Goal: Task Accomplishment & Management: Use online tool/utility

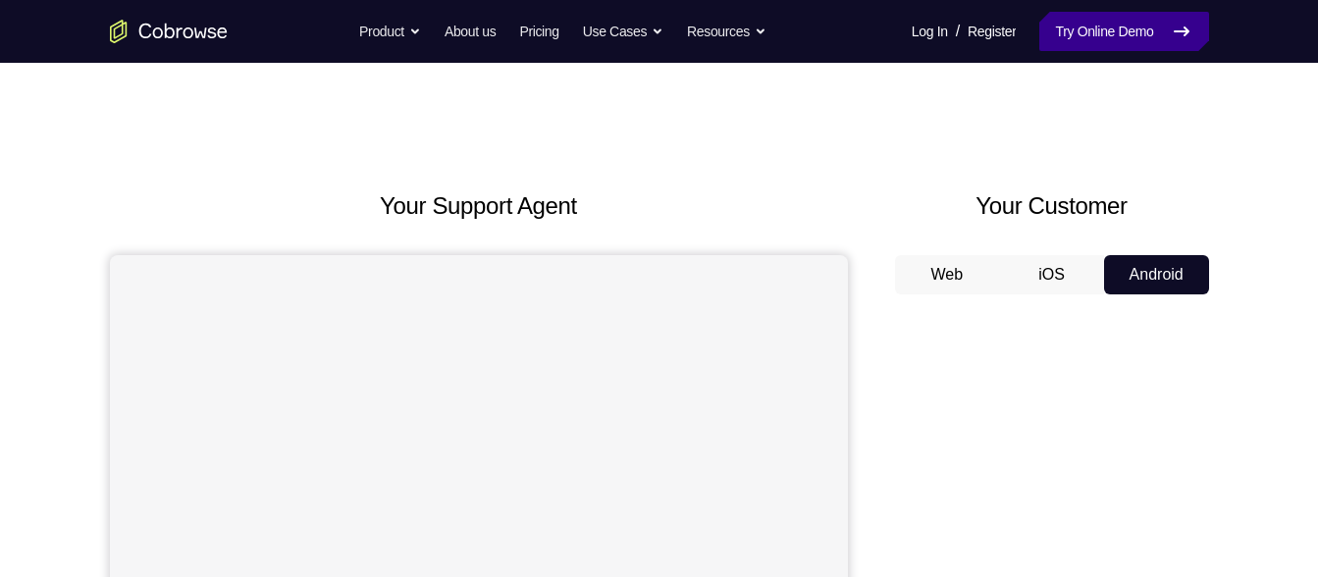
click at [1152, 21] on link "Try Online Demo" at bounding box center [1124, 31] width 169 height 39
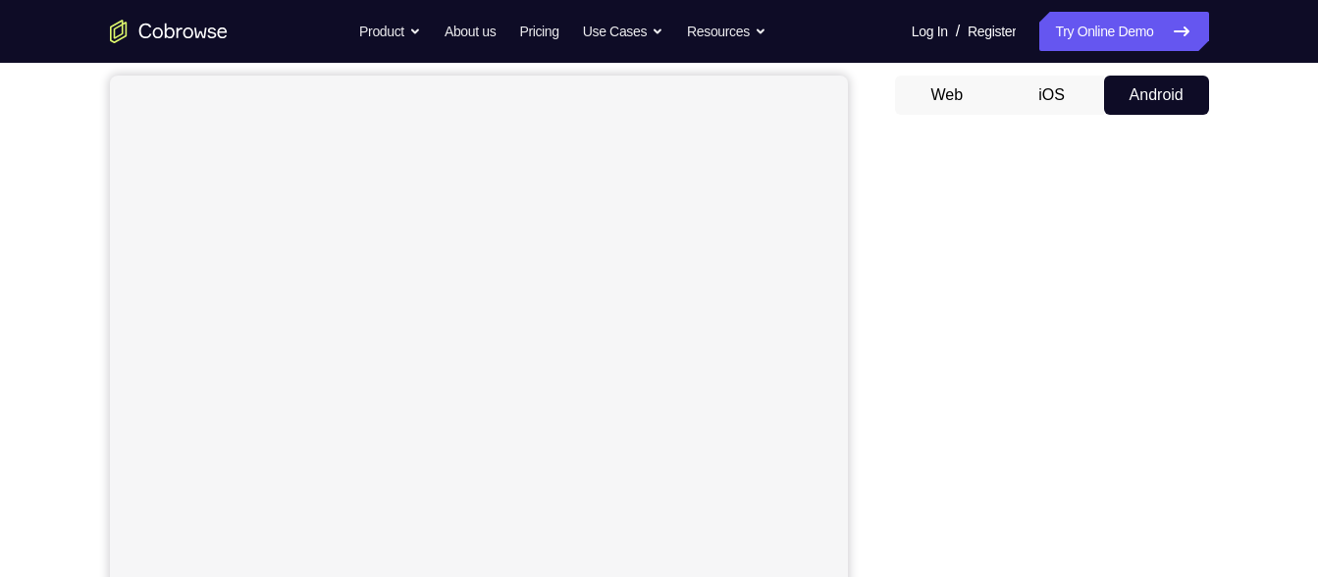
scroll to position [174, 0]
click at [1084, 85] on button "iOS" at bounding box center [1051, 100] width 105 height 39
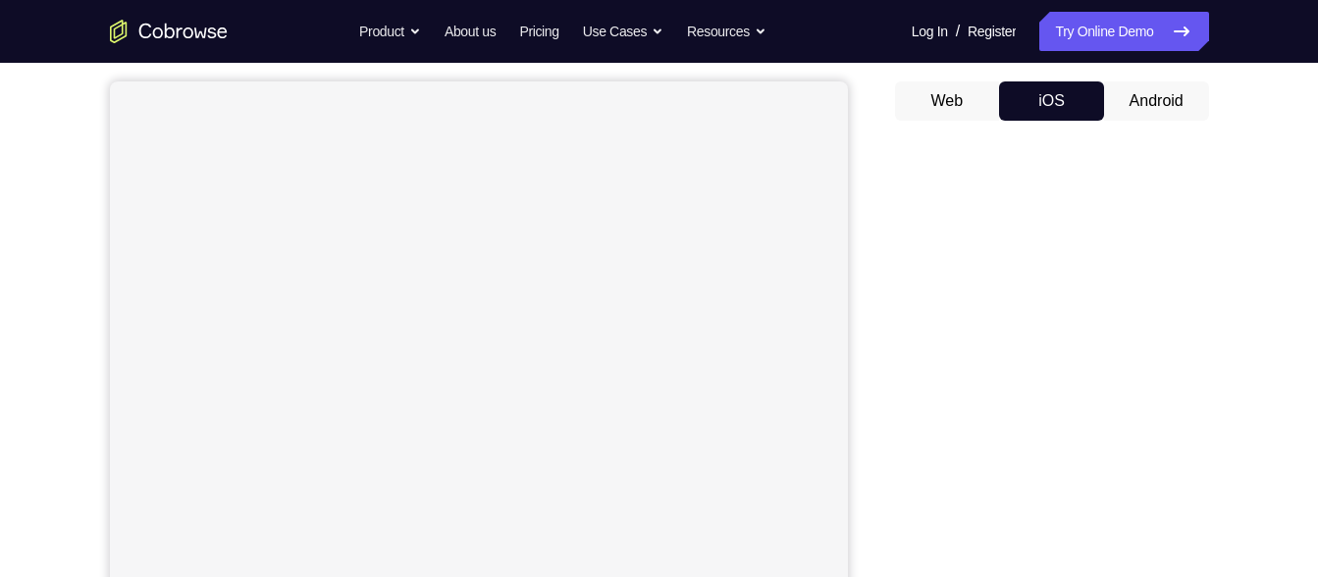
click at [1142, 96] on button "Android" at bounding box center [1156, 100] width 105 height 39
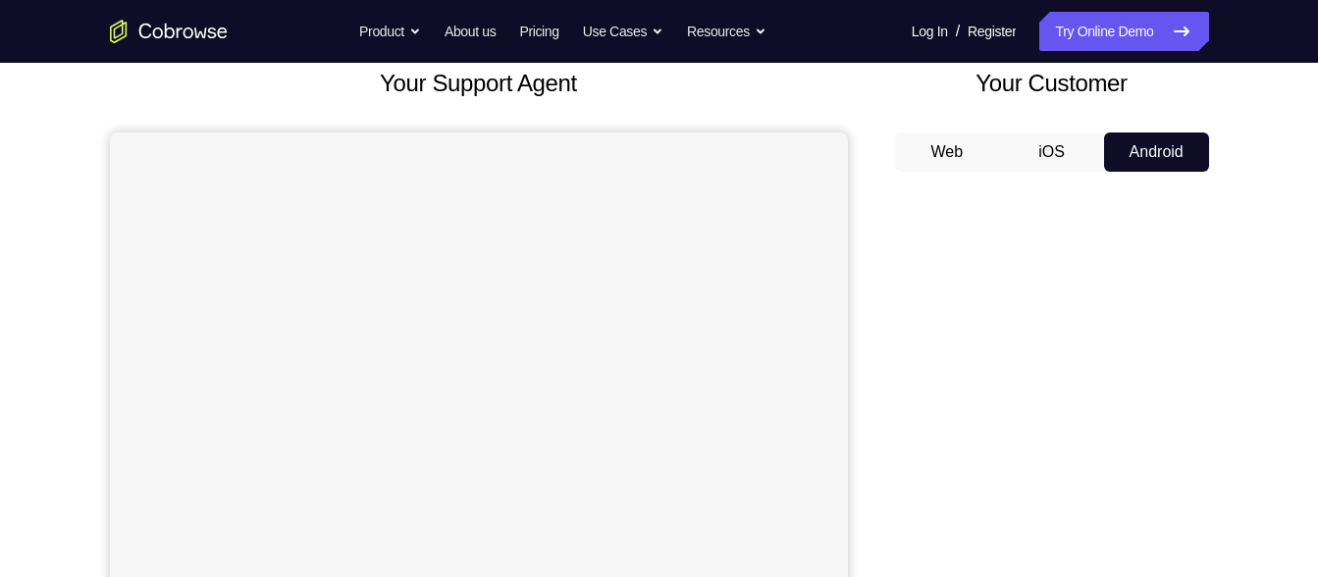
scroll to position [122, 0]
click at [1066, 143] on button "iOS" at bounding box center [1051, 153] width 105 height 39
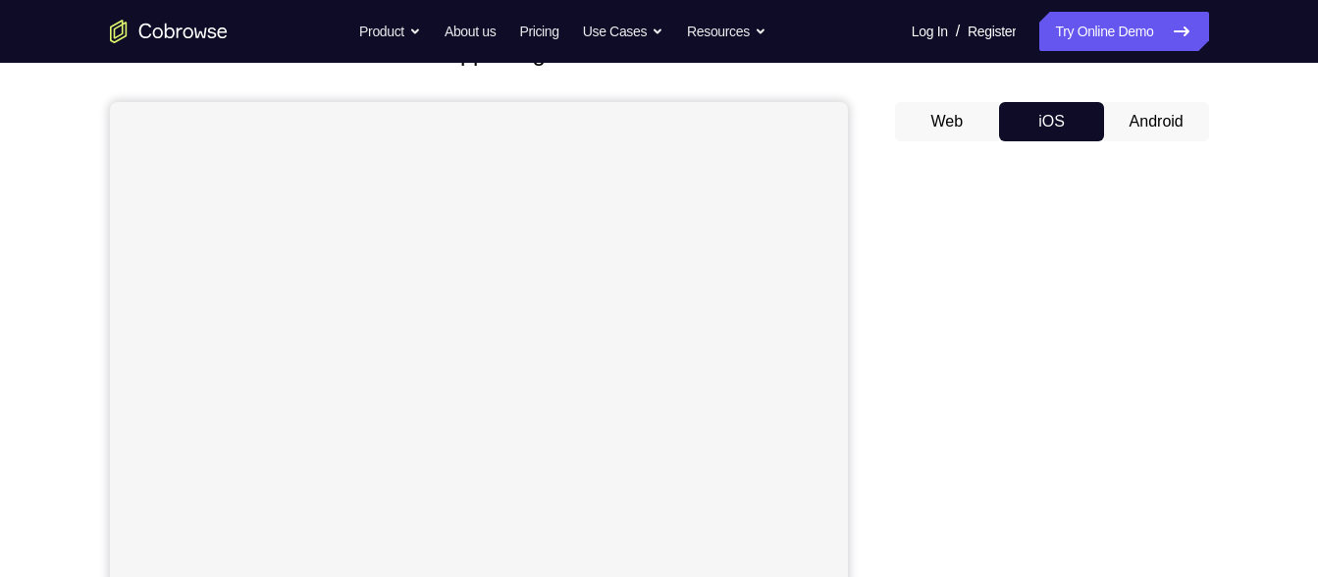
scroll to position [154, 0]
click at [1149, 105] on button "Android" at bounding box center [1156, 120] width 105 height 39
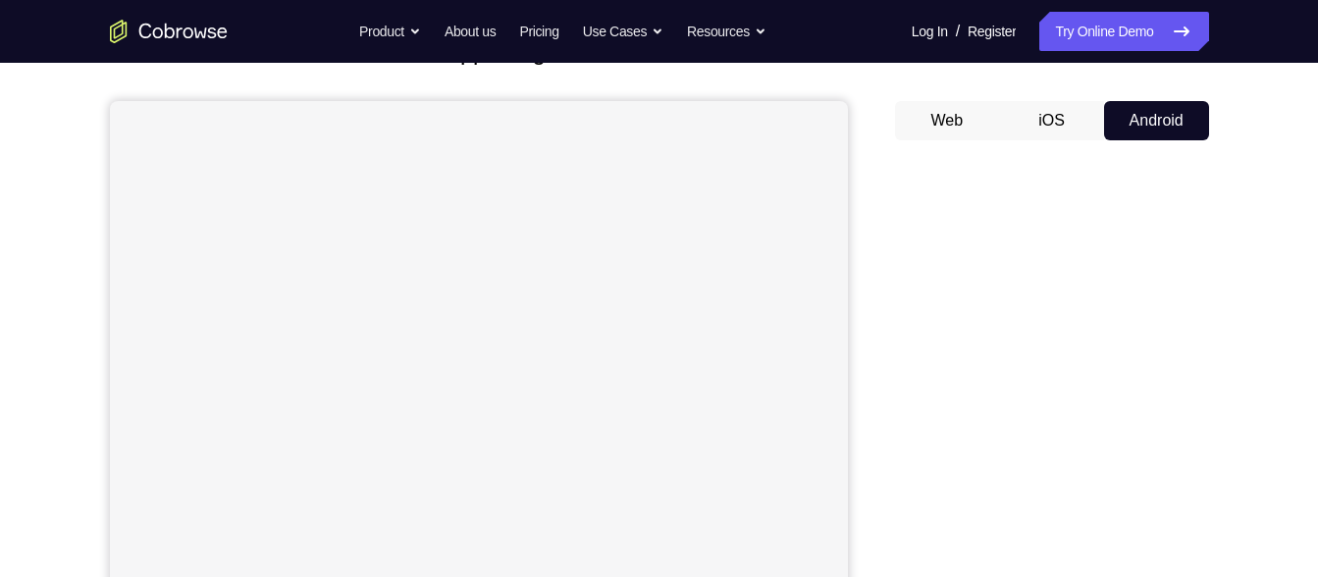
scroll to position [153, 0]
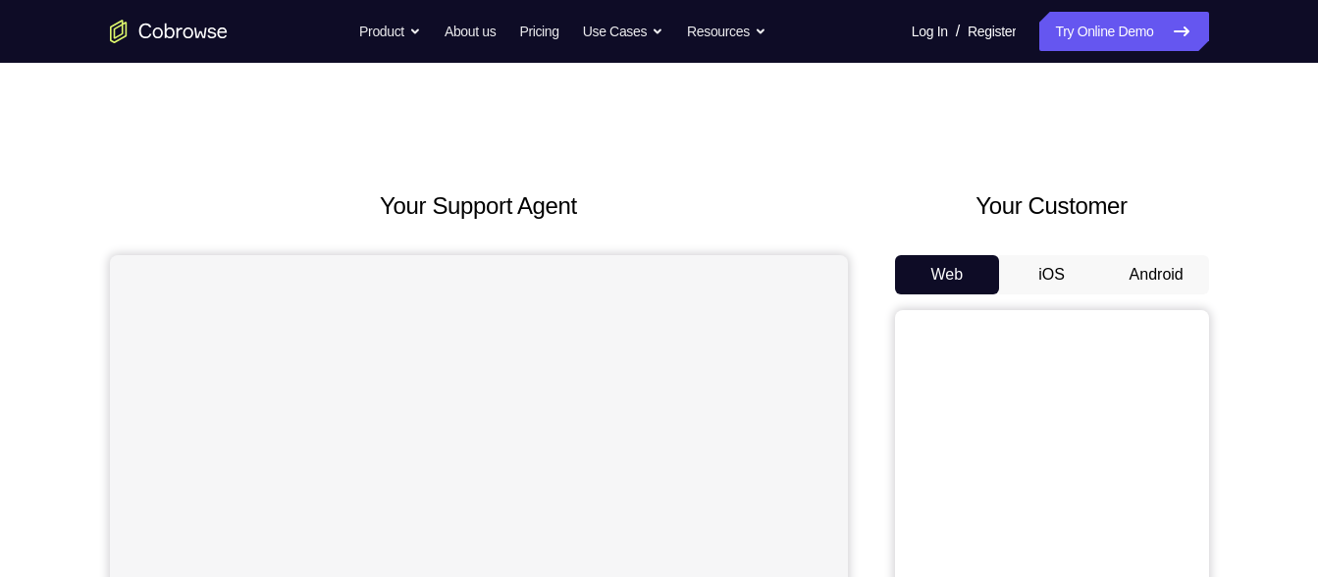
scroll to position [62, 0]
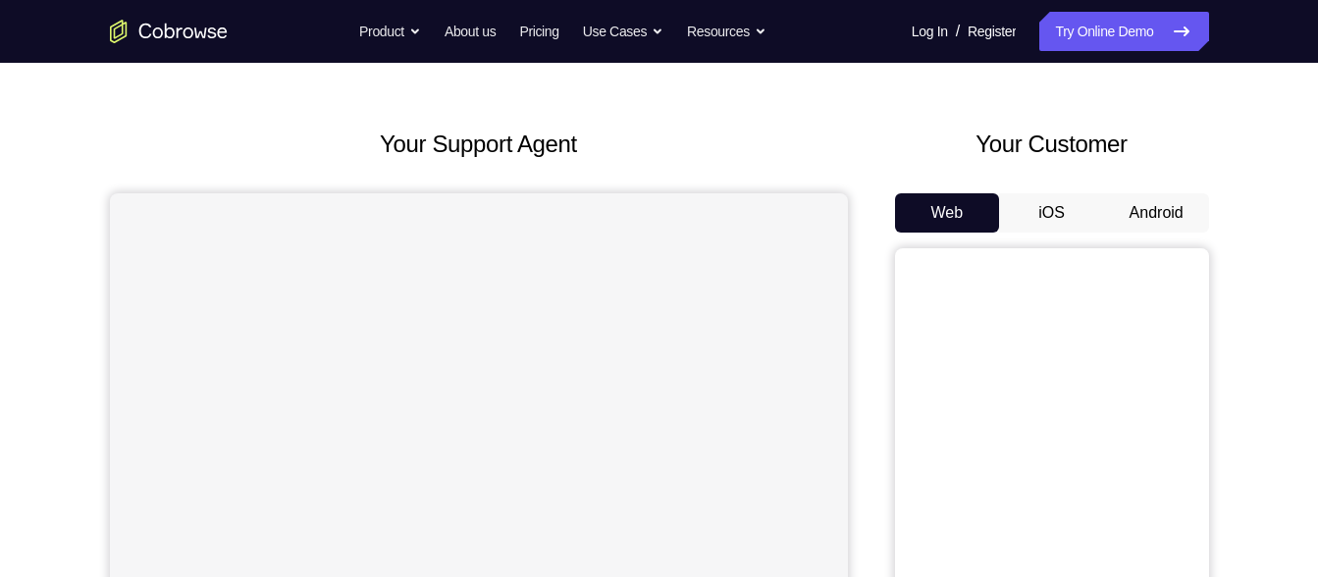
click at [1144, 216] on button "Android" at bounding box center [1156, 212] width 105 height 39
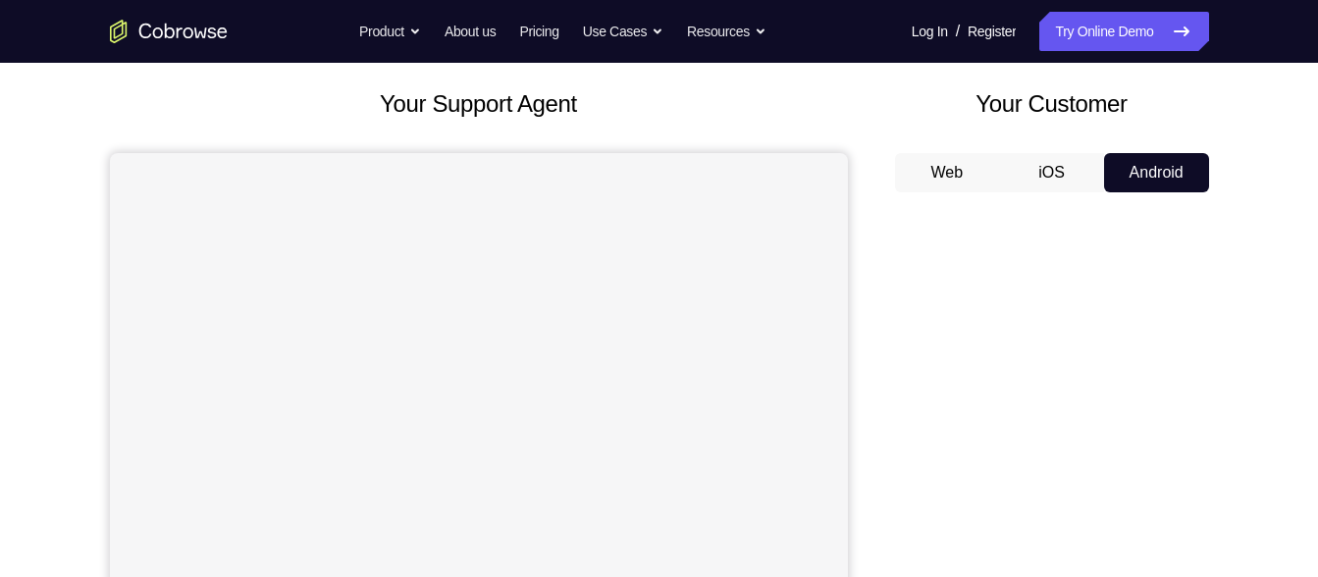
scroll to position [103, 0]
click at [1129, 154] on button "Android" at bounding box center [1156, 171] width 105 height 39
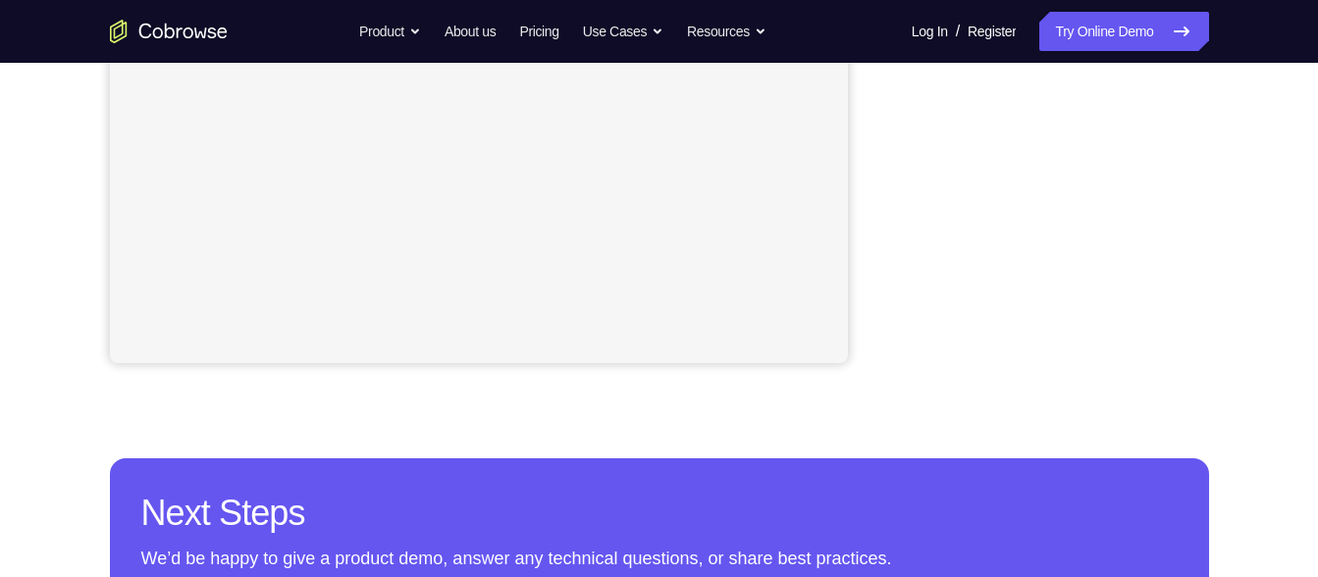
scroll to position [540, 0]
